Goal: Information Seeking & Learning: Learn about a topic

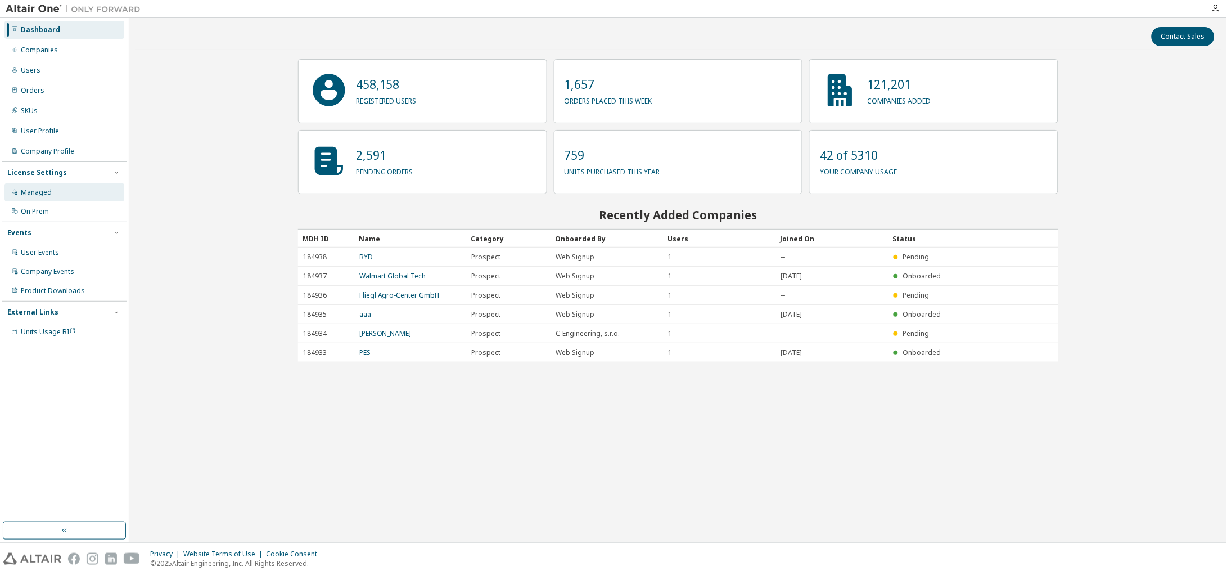
click at [33, 191] on div "Managed" at bounding box center [36, 192] width 31 height 9
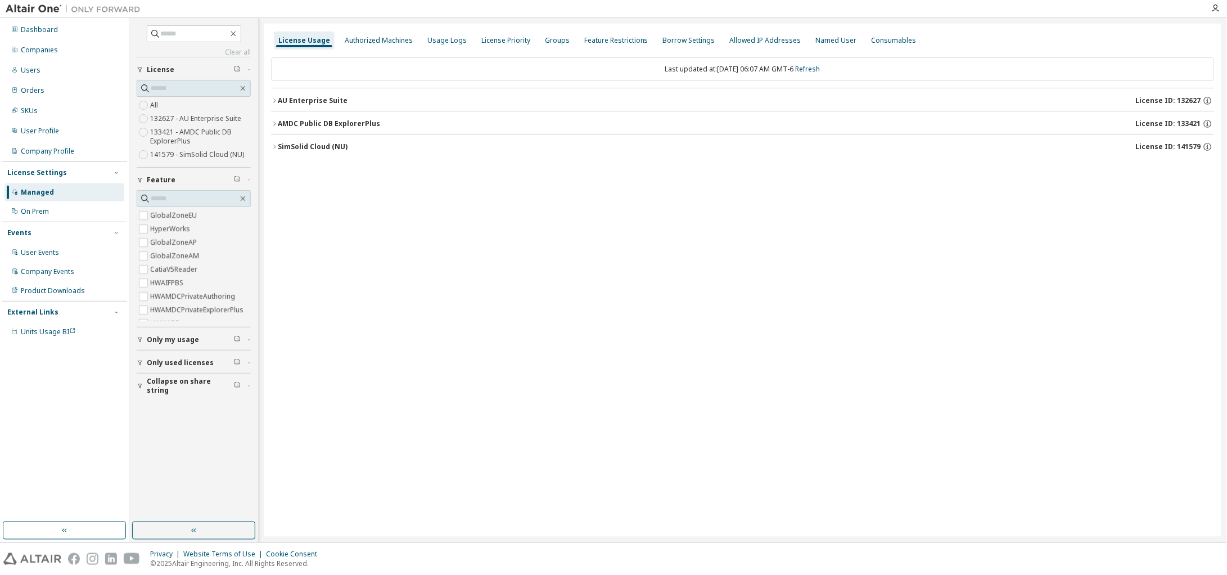
click at [274, 97] on icon "button" at bounding box center [274, 100] width 7 height 7
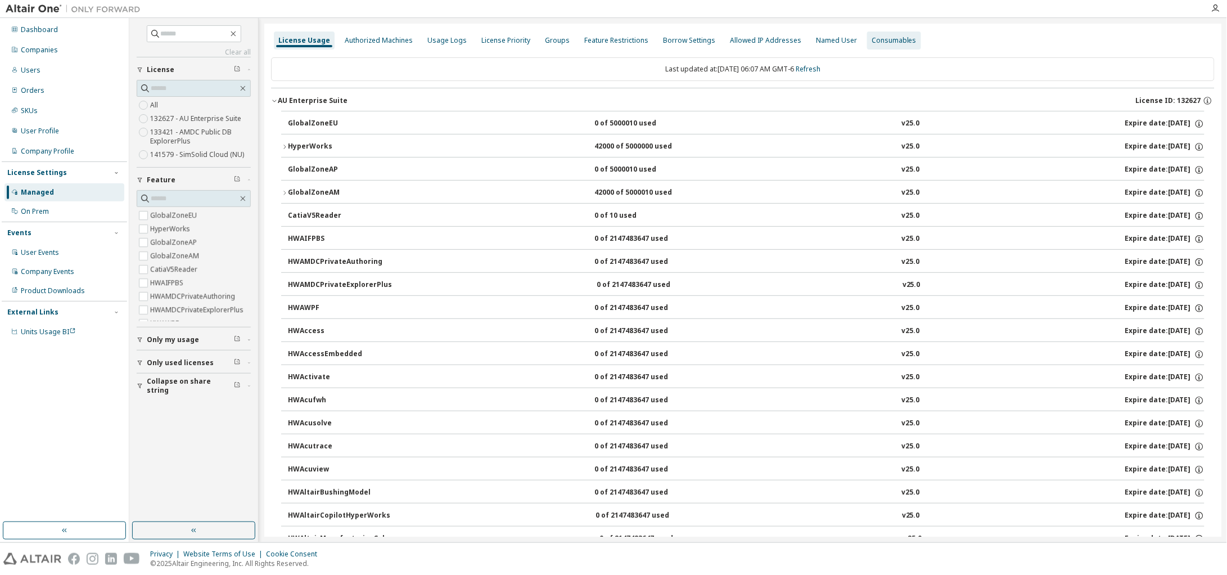
click at [883, 45] on div "Consumables" at bounding box center [894, 40] width 54 height 18
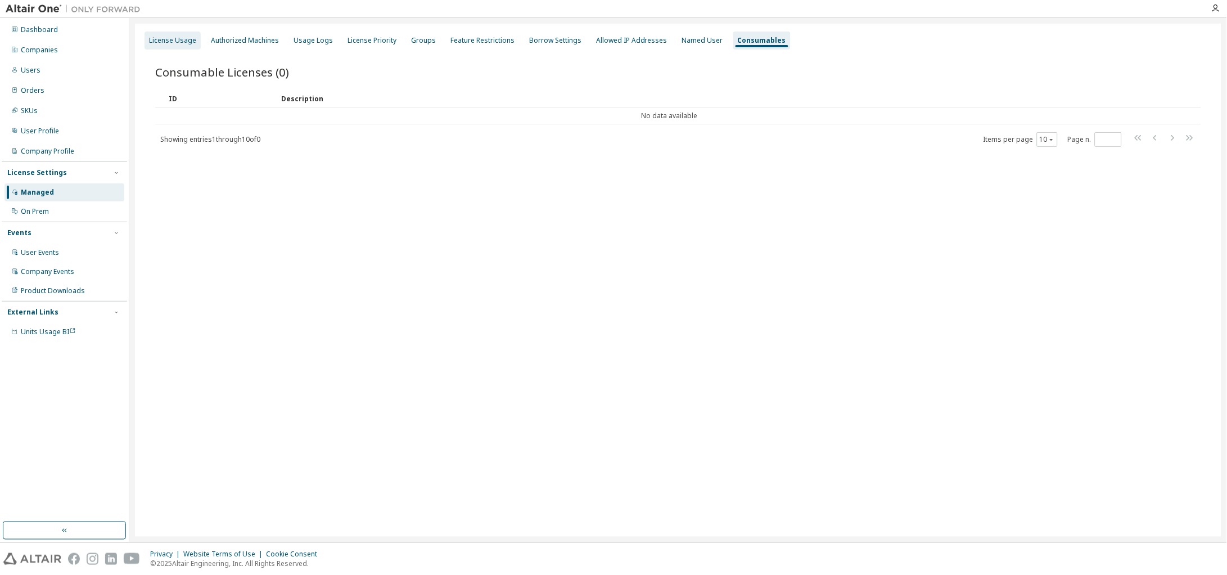
click at [174, 43] on div "License Usage" at bounding box center [172, 40] width 47 height 9
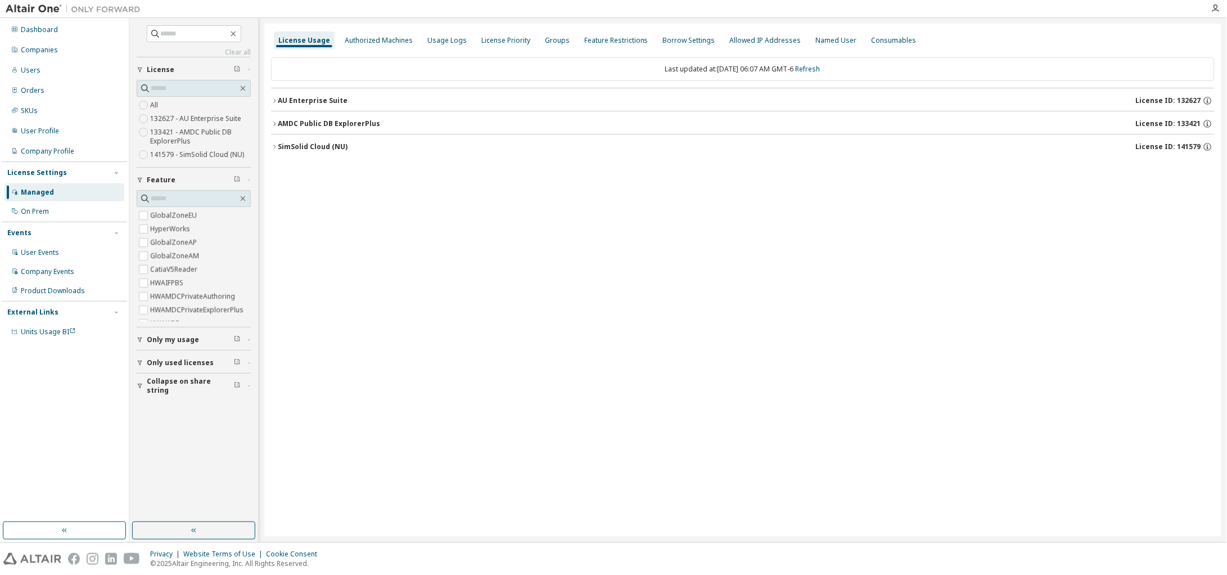
click at [279, 99] on div "AU Enterprise Suite" at bounding box center [313, 100] width 70 height 9
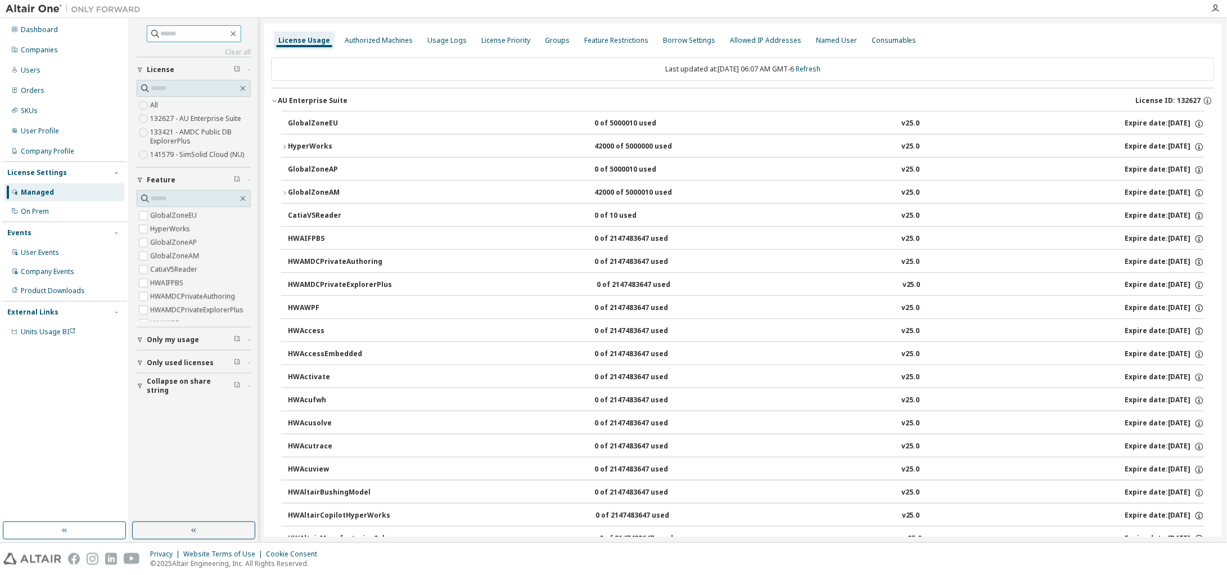
click at [200, 33] on input "text" at bounding box center [194, 33] width 67 height 11
type input "**********"
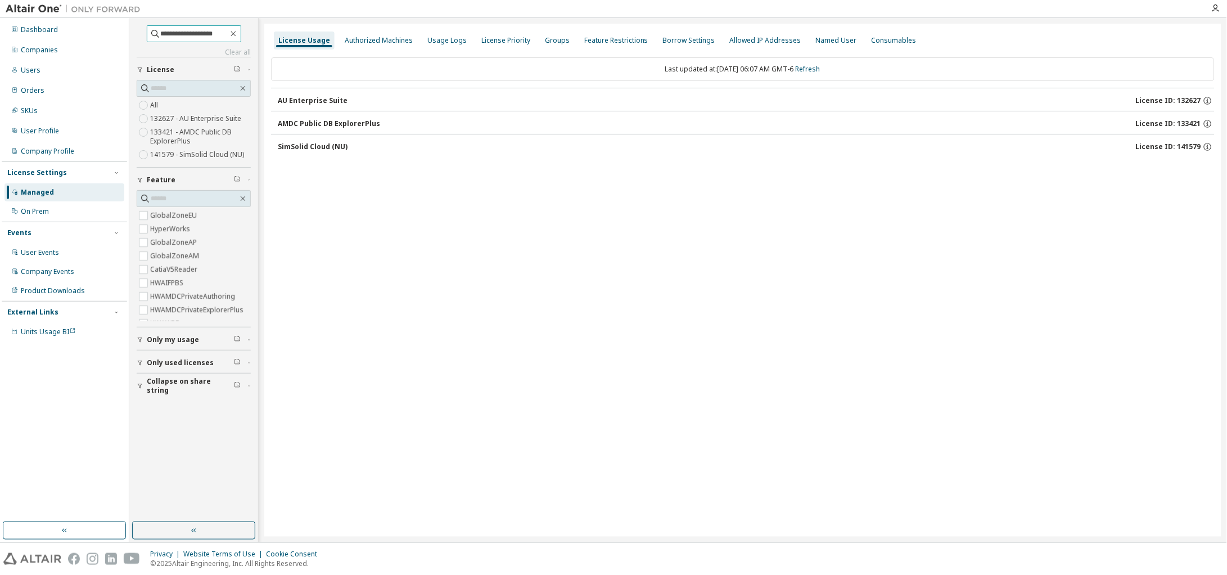
drag, startPoint x: 228, startPoint y: 34, endPoint x: 142, endPoint y: 20, distance: 87.2
click at [142, 20] on div "**********" at bounding box center [193, 270] width 125 height 501
click at [228, 31] on input "**********" at bounding box center [194, 33] width 67 height 11
click at [238, 31] on icon "button" at bounding box center [233, 33] width 9 height 9
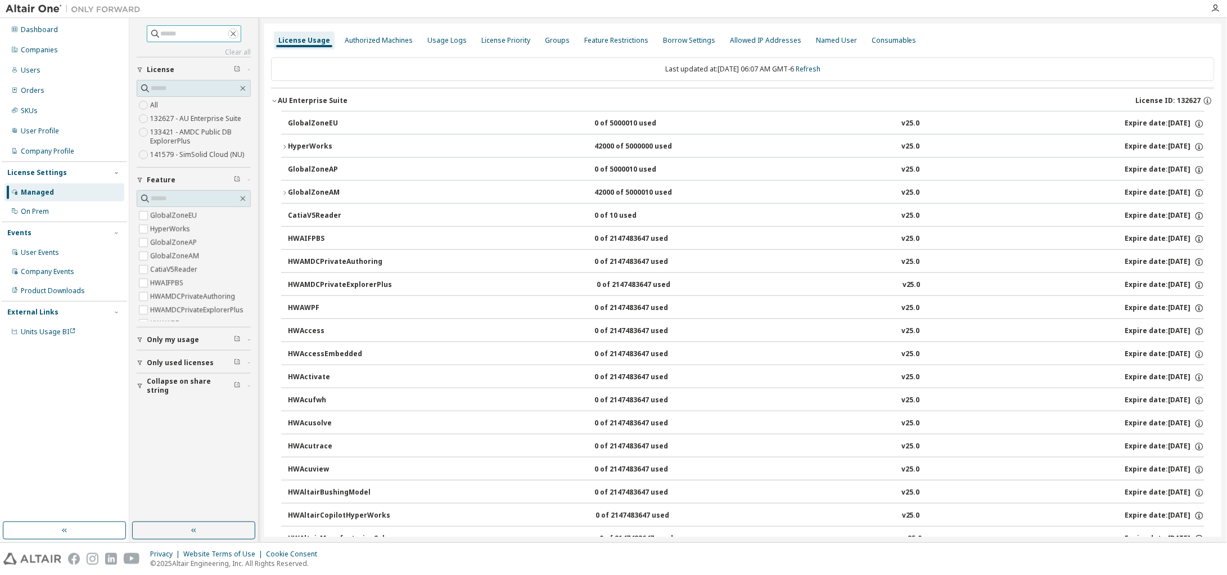
click at [238, 32] on icon "button" at bounding box center [233, 33] width 9 height 9
click at [63, 132] on div "User Profile" at bounding box center [64, 131] width 120 height 18
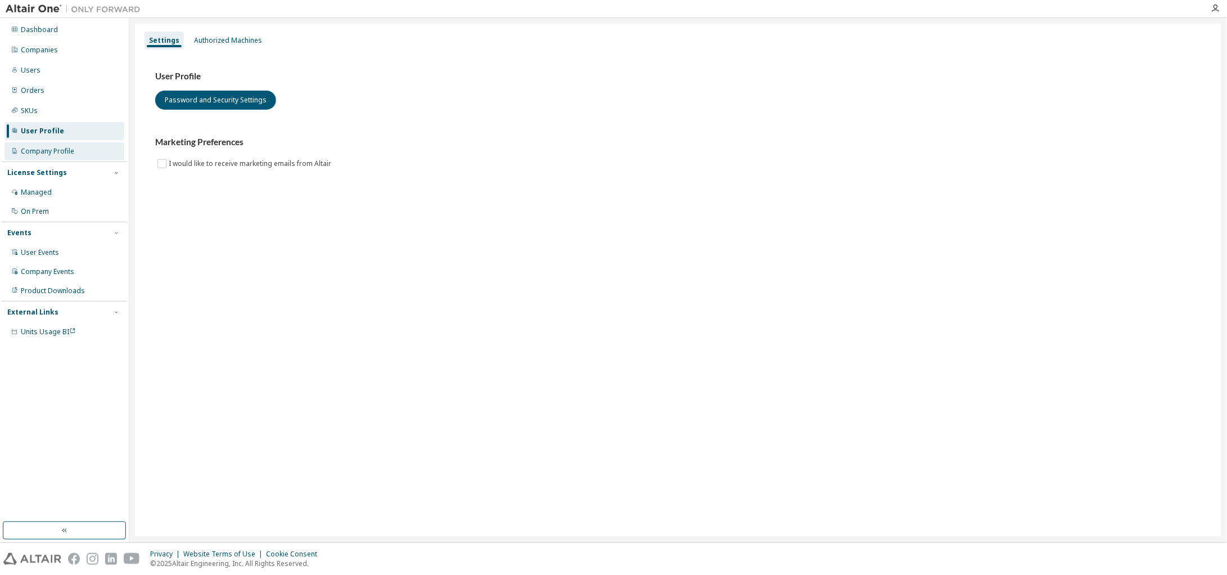
click at [55, 151] on div "Company Profile" at bounding box center [47, 151] width 53 height 9
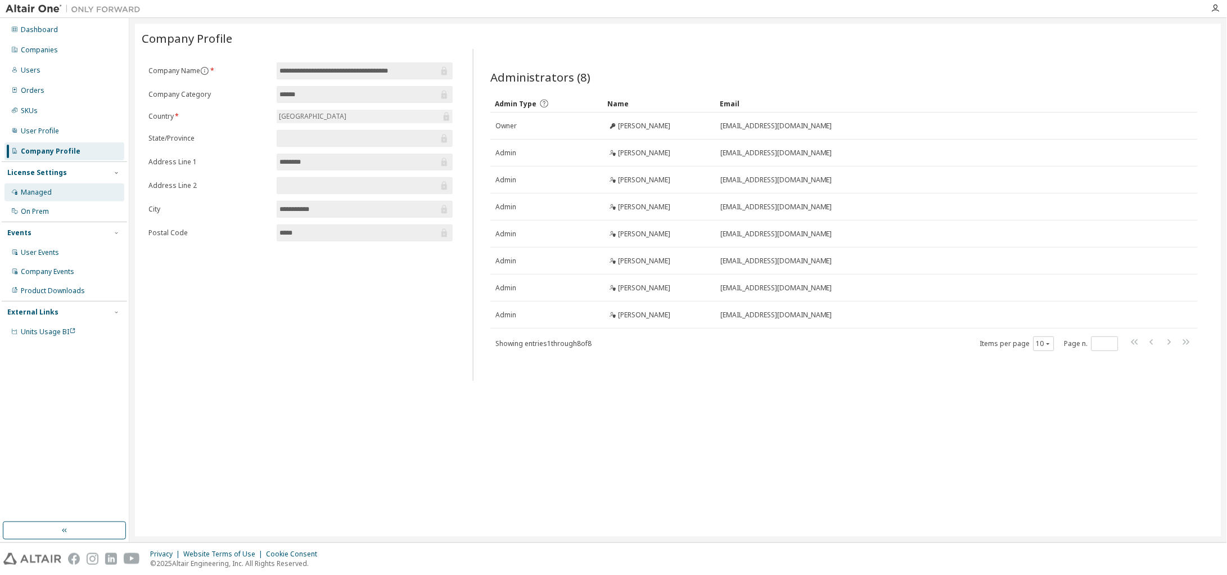
click at [58, 196] on div "Managed" at bounding box center [64, 192] width 120 height 18
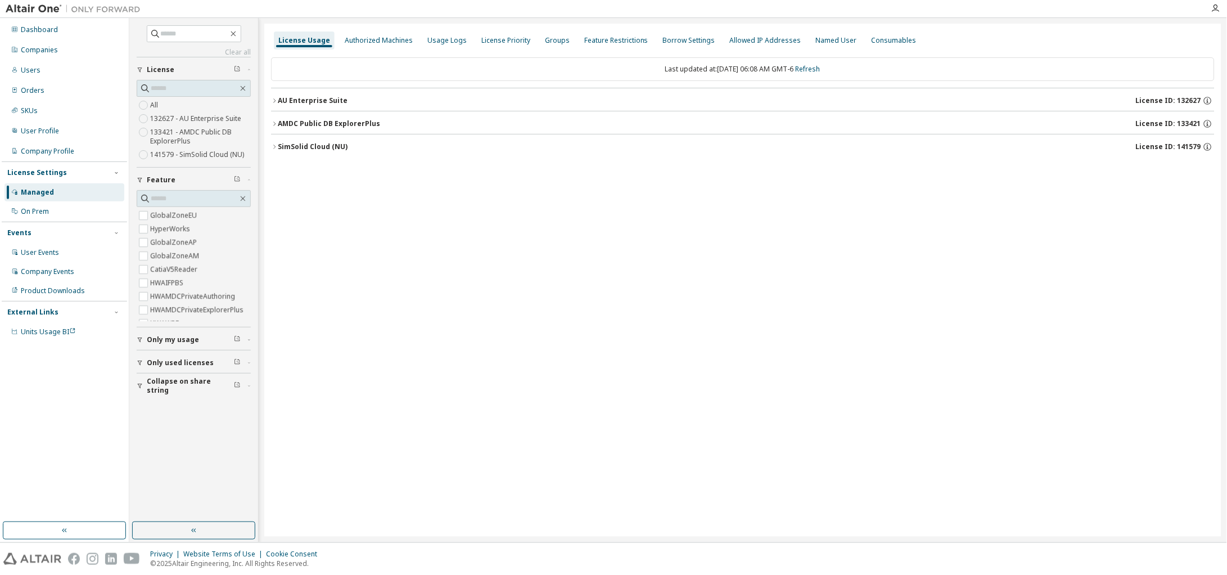
click at [271, 101] on icon "button" at bounding box center [274, 100] width 7 height 7
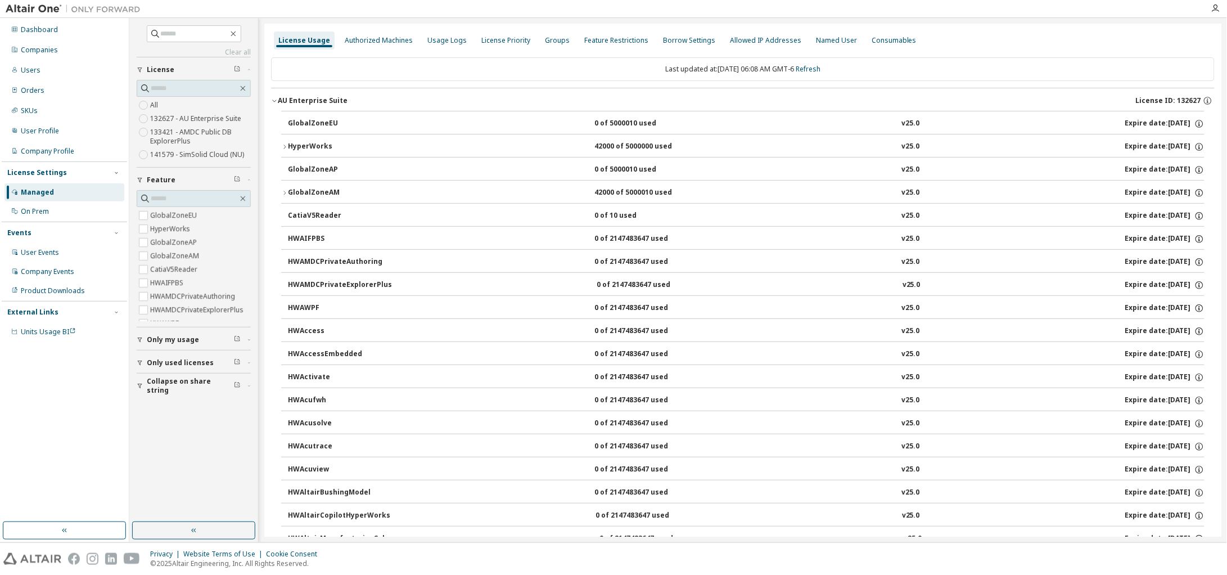
click at [289, 148] on div "HyperWorks" at bounding box center [338, 147] width 101 height 10
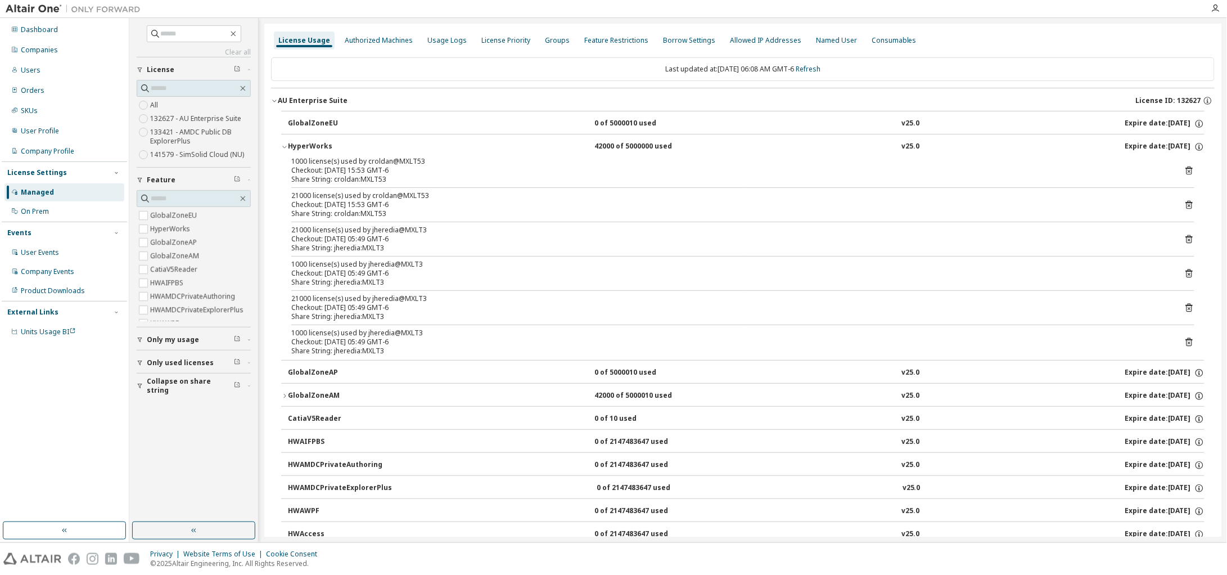
click at [287, 144] on icon "button" at bounding box center [284, 146] width 7 height 7
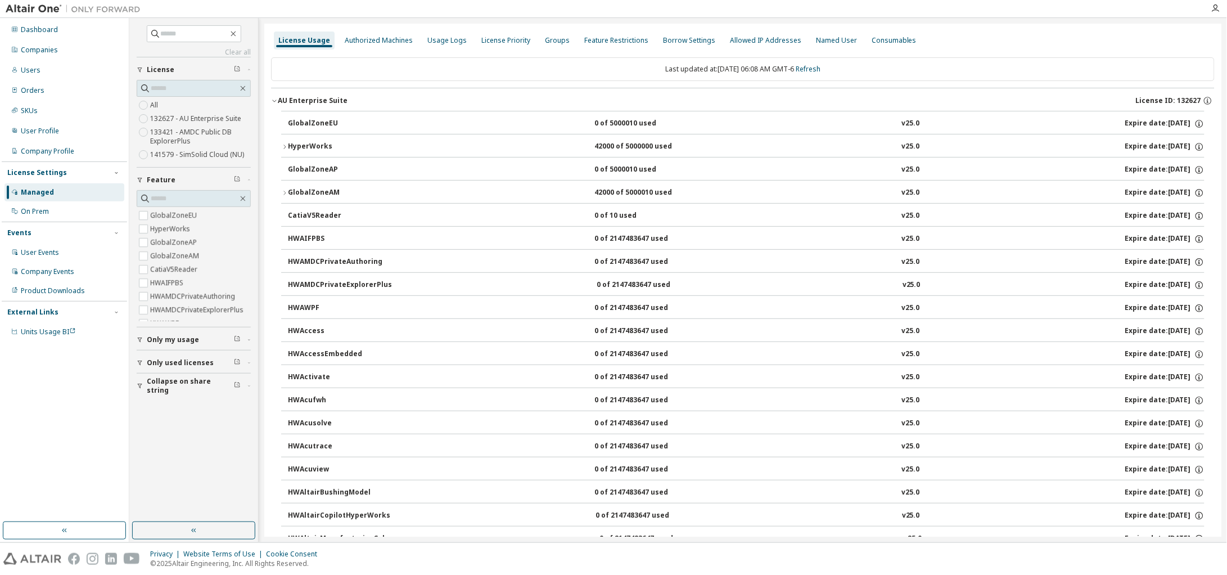
click at [287, 144] on icon "button" at bounding box center [284, 146] width 7 height 7
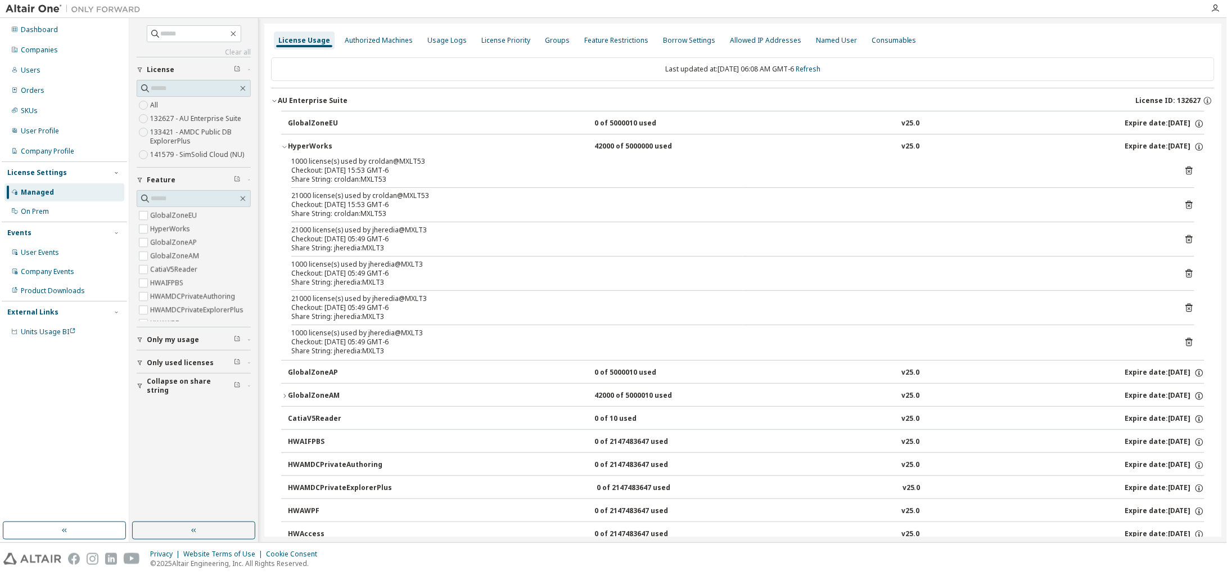
click at [286, 397] on icon "button" at bounding box center [284, 396] width 7 height 7
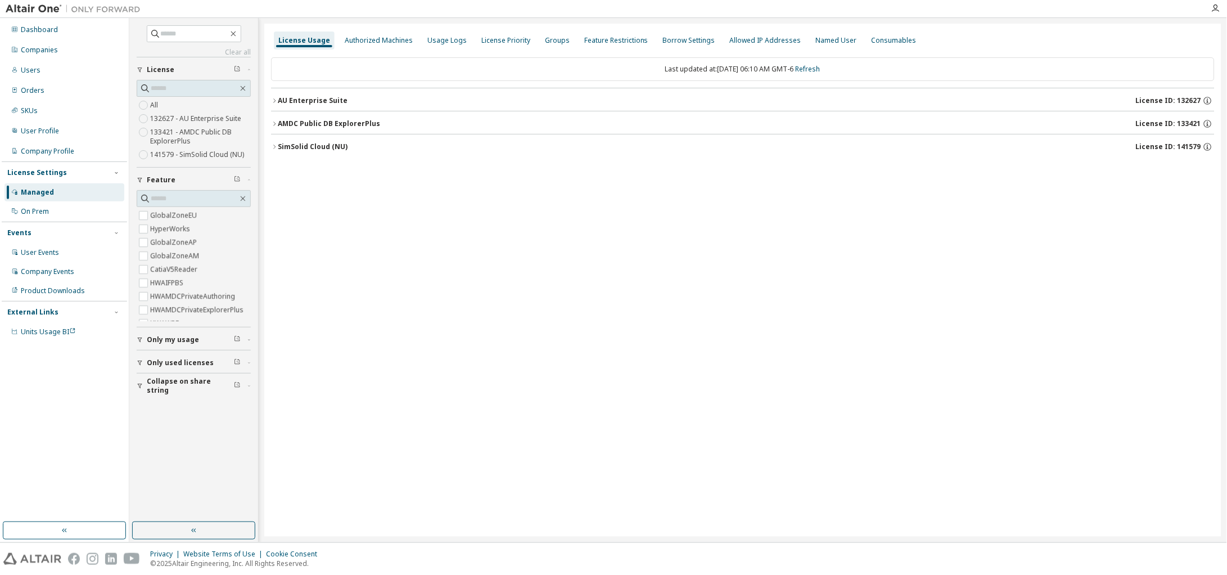
click at [274, 97] on icon "button" at bounding box center [274, 100] width 7 height 7
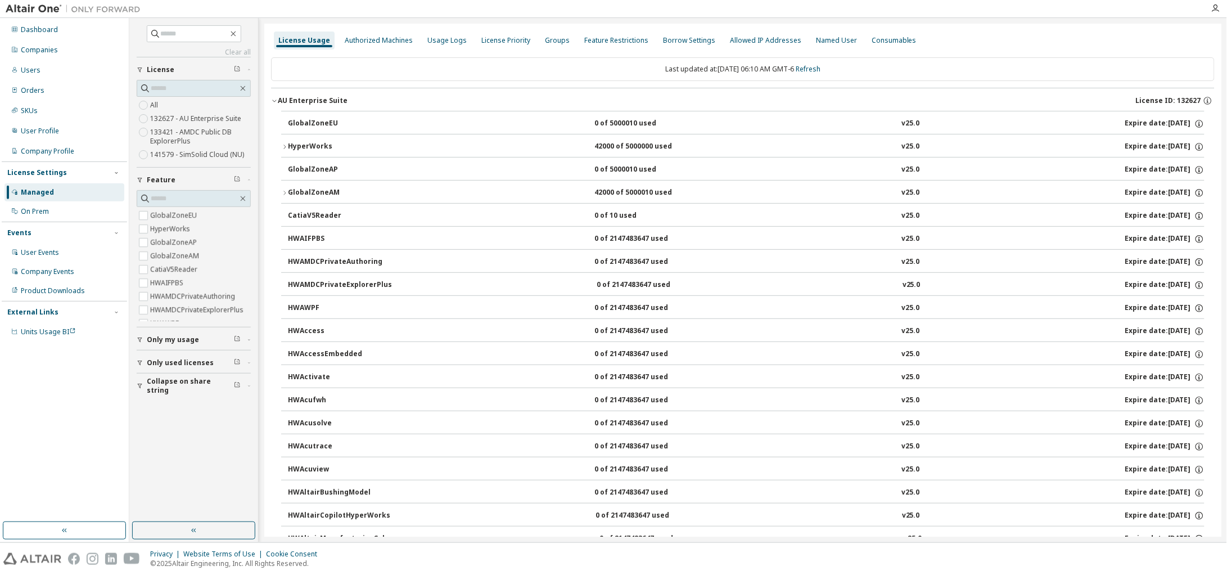
click at [288, 195] on div "GlobalZoneAM" at bounding box center [338, 193] width 101 height 10
